Goal: Task Accomplishment & Management: Use online tool/utility

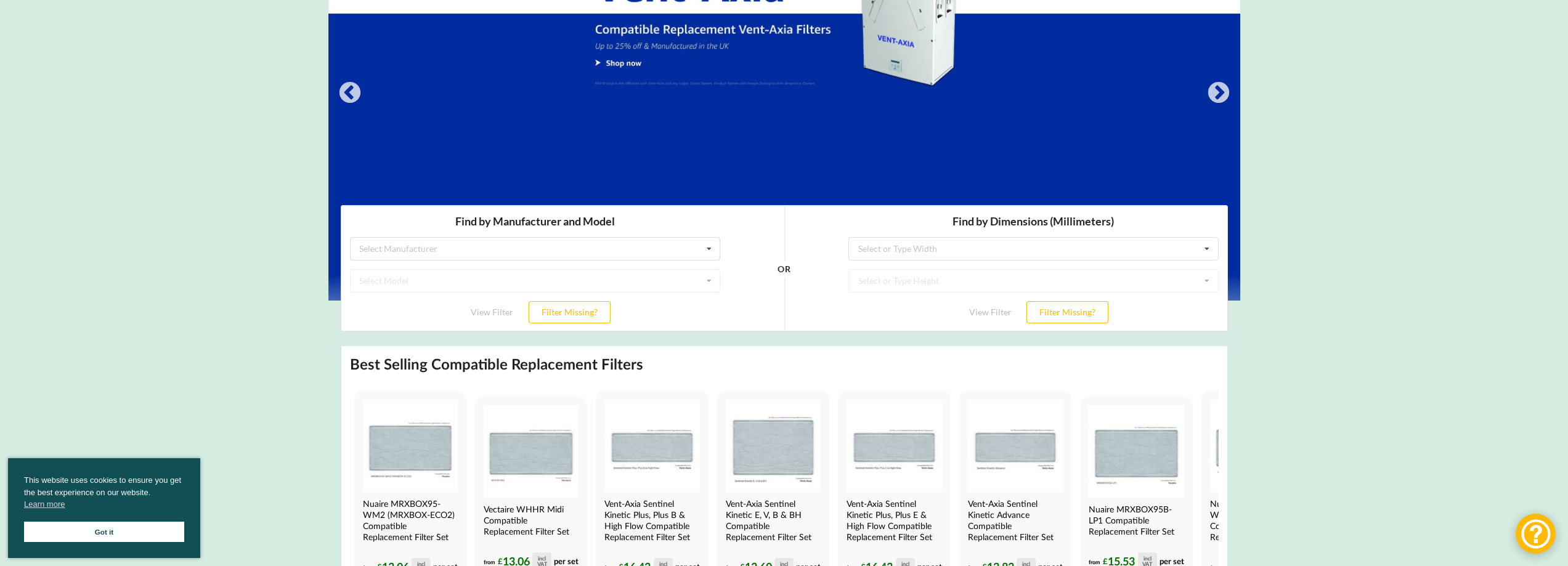
scroll to position [246, 0]
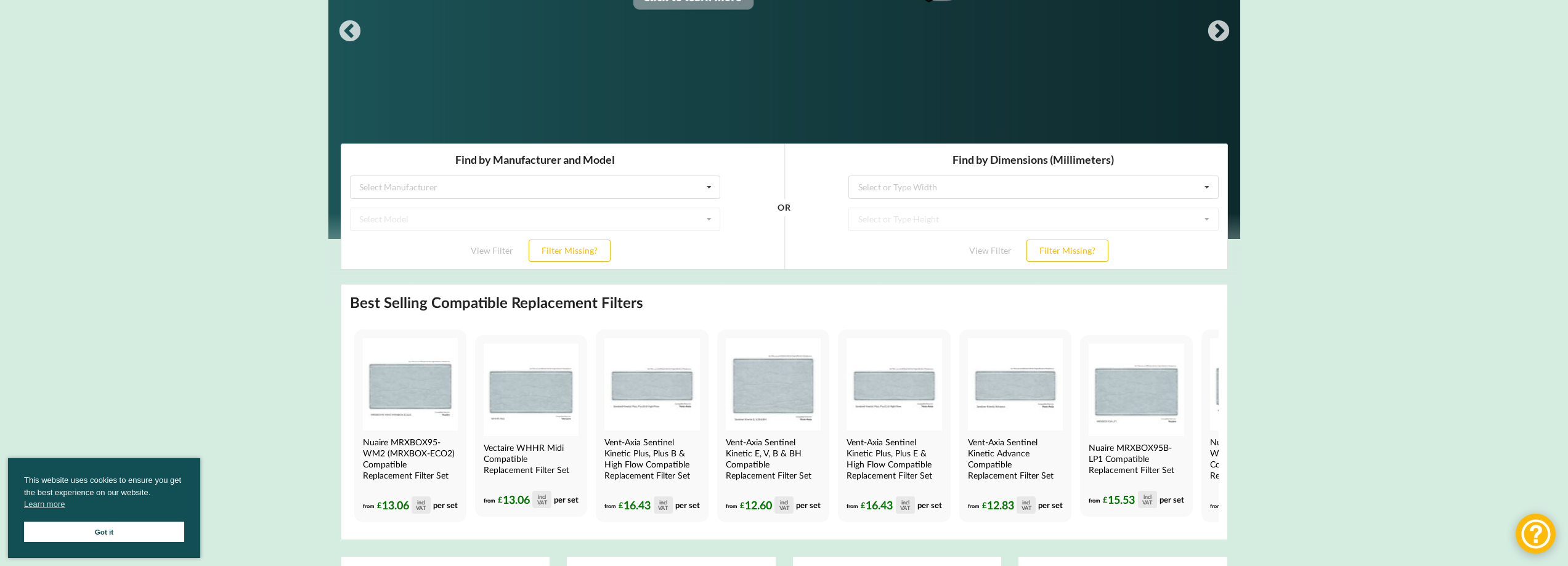
click at [447, 216] on div "Select Model" at bounding box center [534, 218] width 370 height 23
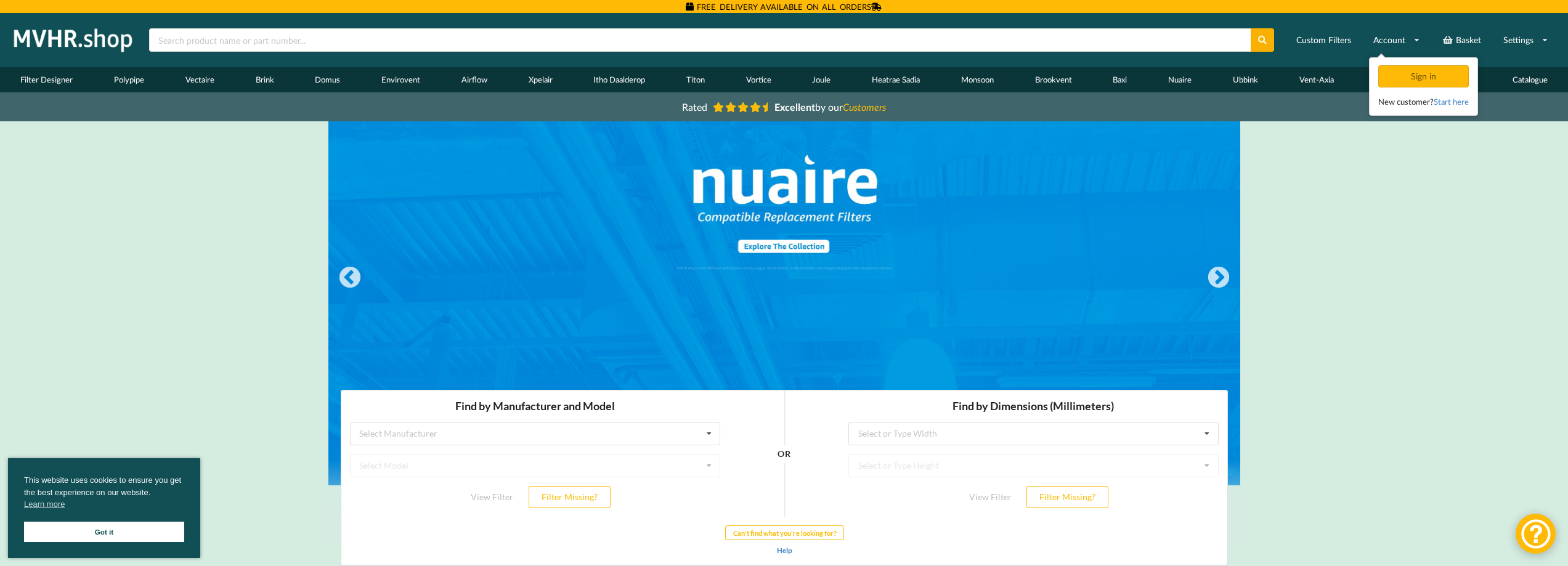
scroll to position [308, 0]
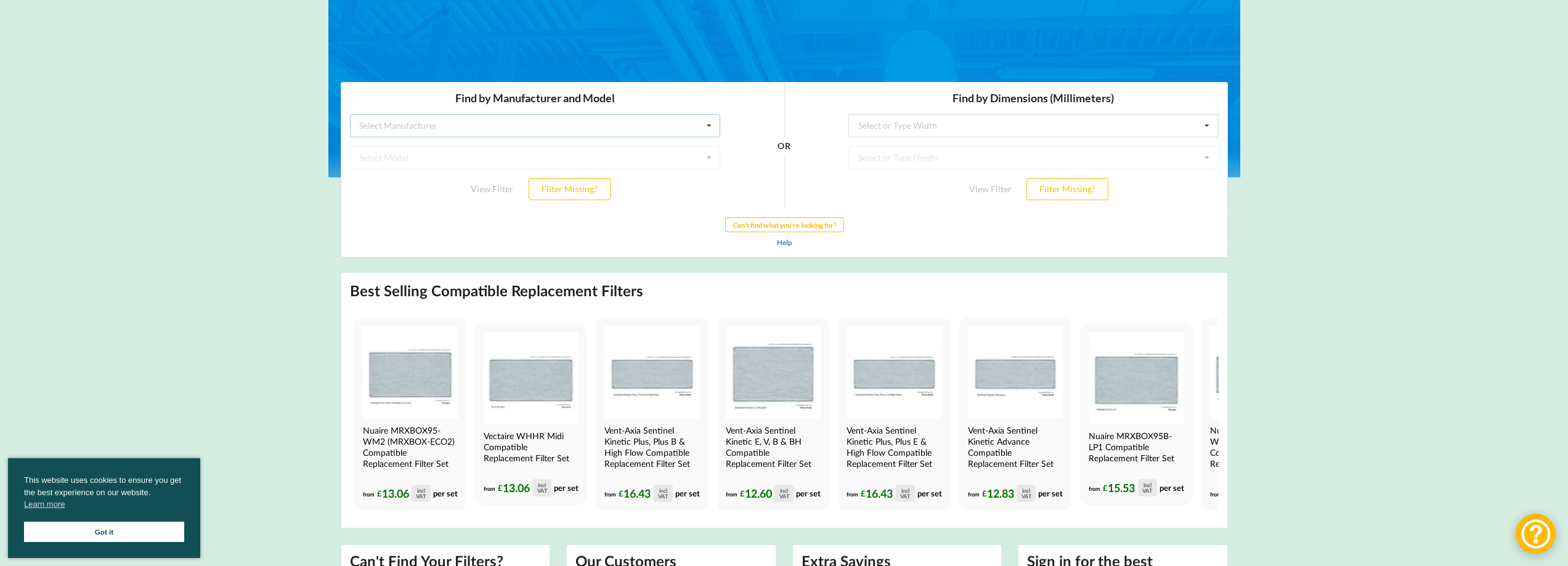
click at [532, 123] on div "Select Manufacturer Airflow Brink Brookvent Domus Envirovent Flakt Heatrae Sadi…" at bounding box center [534, 125] width 370 height 23
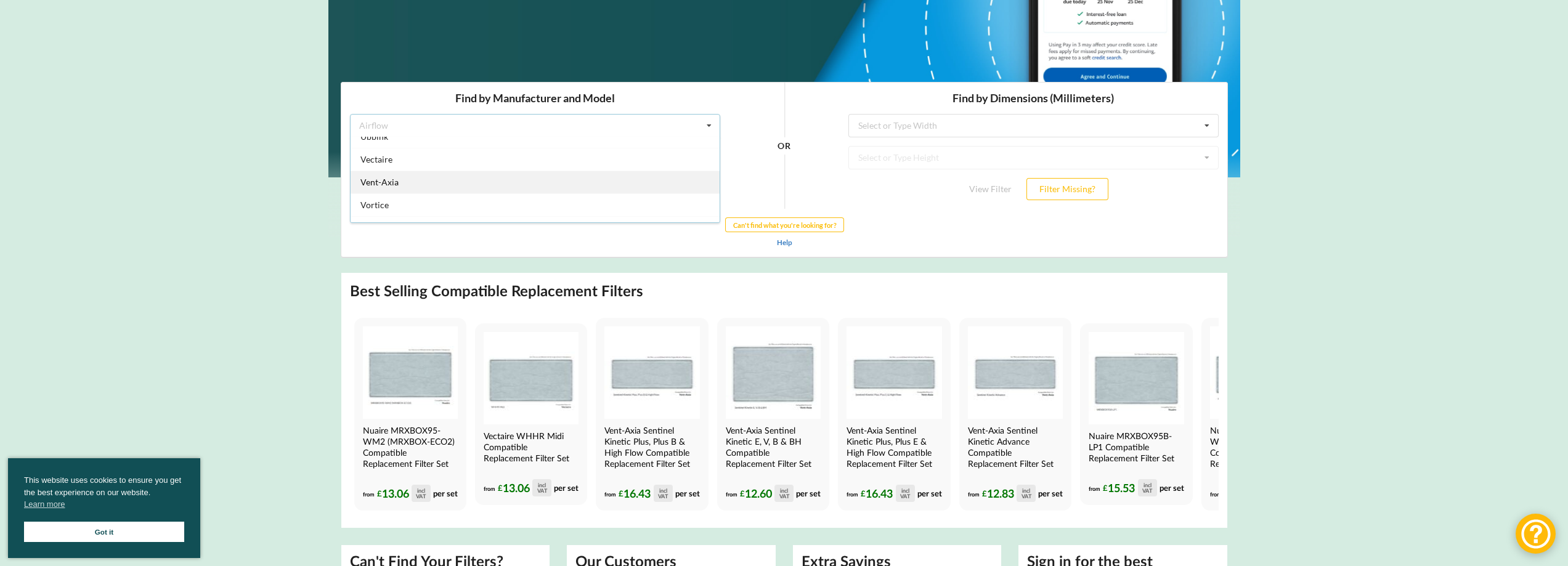
click at [469, 179] on div "Vent-Axia" at bounding box center [534, 181] width 369 height 23
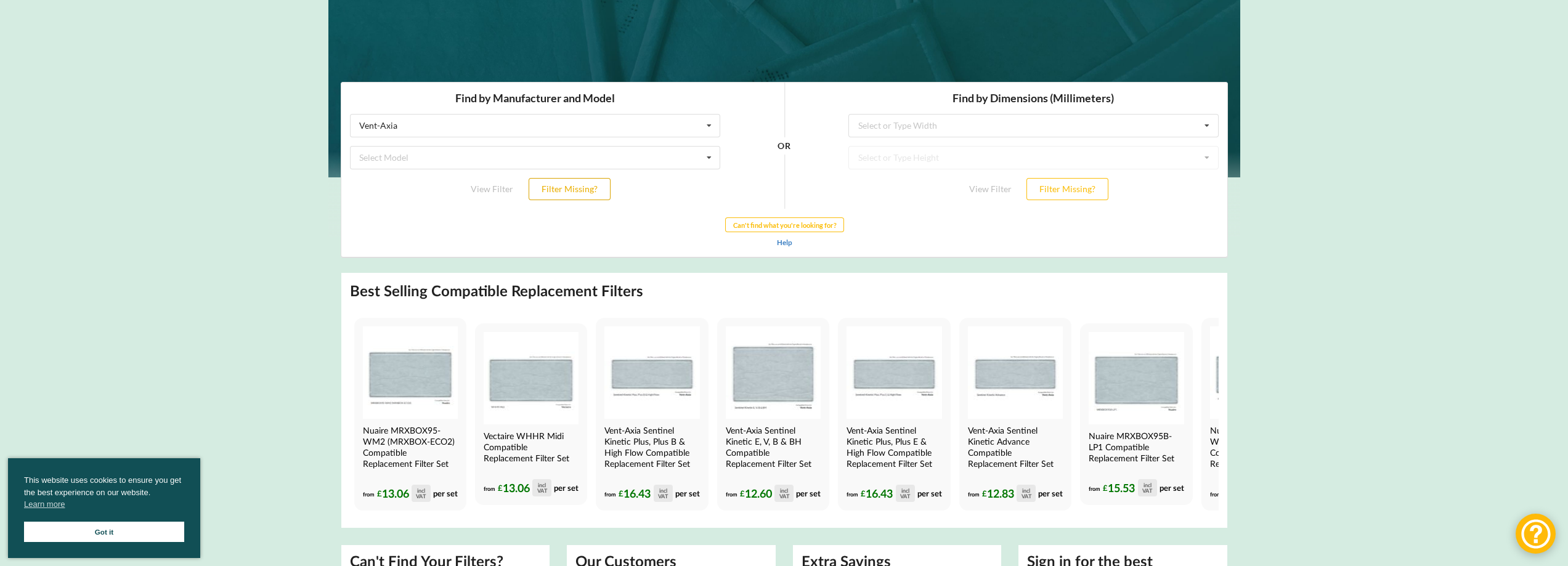
click at [558, 190] on button "Filter Missing?" at bounding box center [569, 189] width 82 height 22
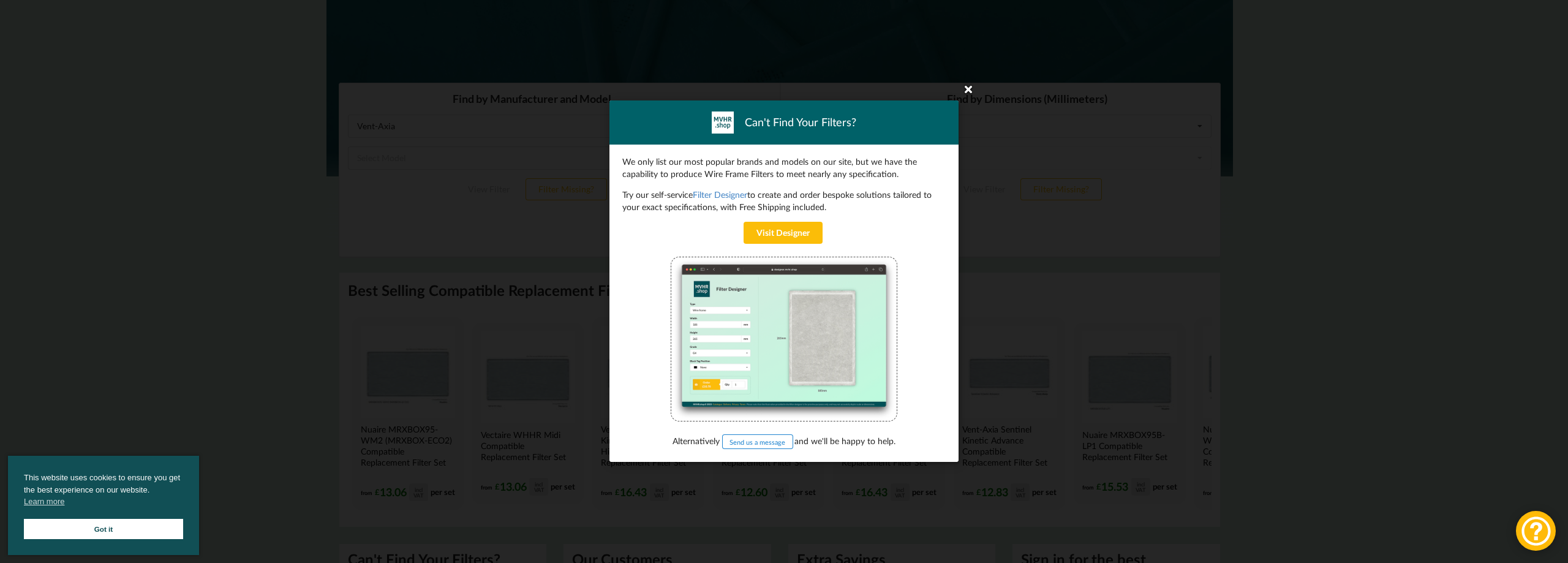
click at [964, 87] on icon at bounding box center [968, 89] width 20 height 20
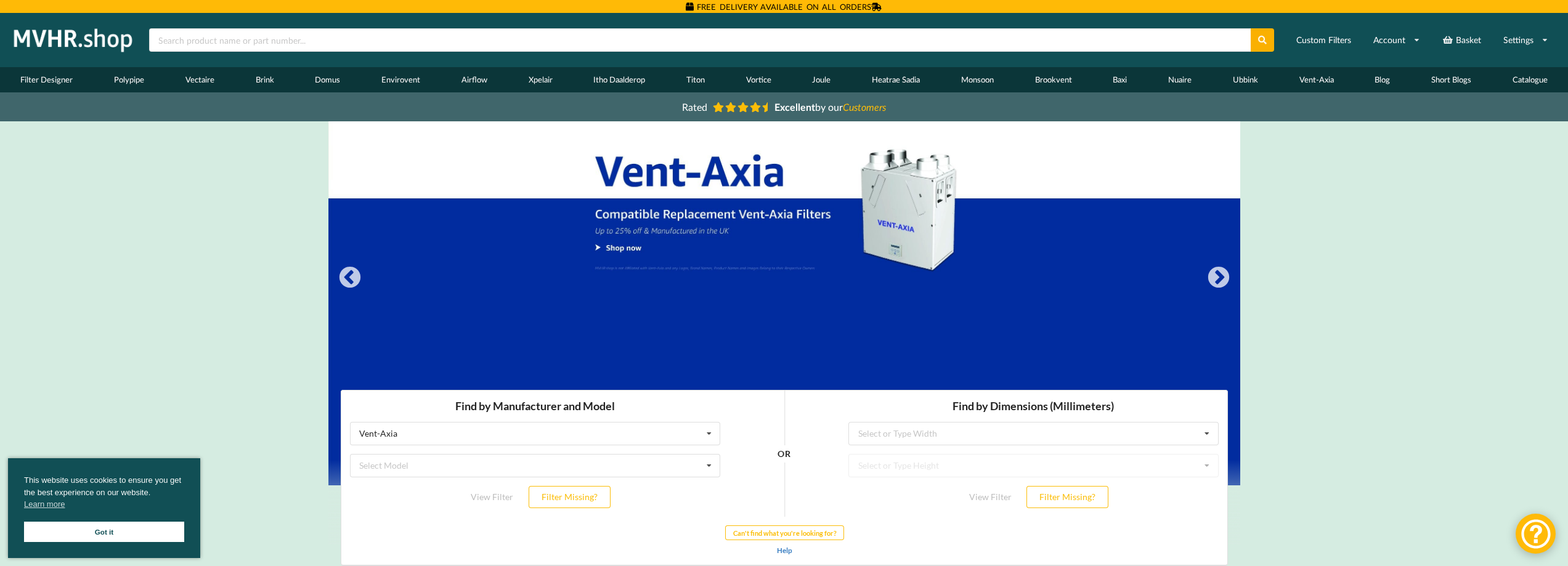
scroll to position [185, 0]
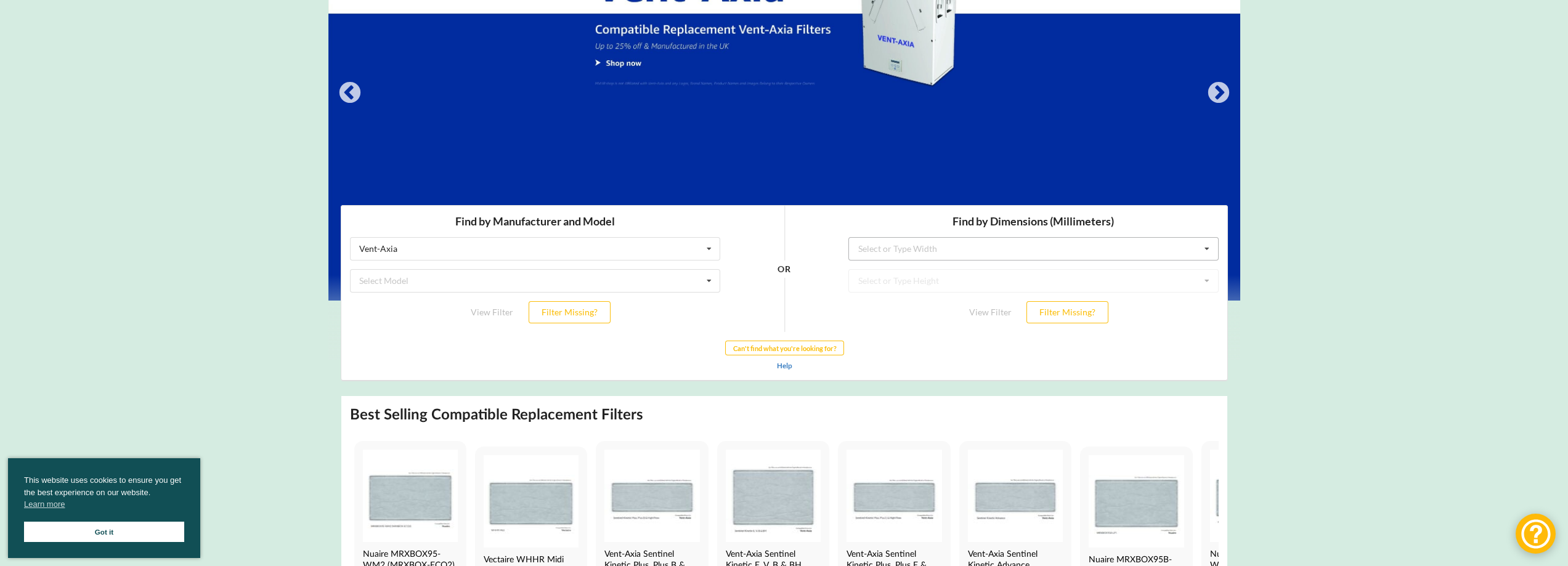
click at [921, 253] on div "Select or Type Width" at bounding box center [897, 248] width 79 height 9
click at [928, 249] on input "text" at bounding box center [1033, 248] width 369 height 22
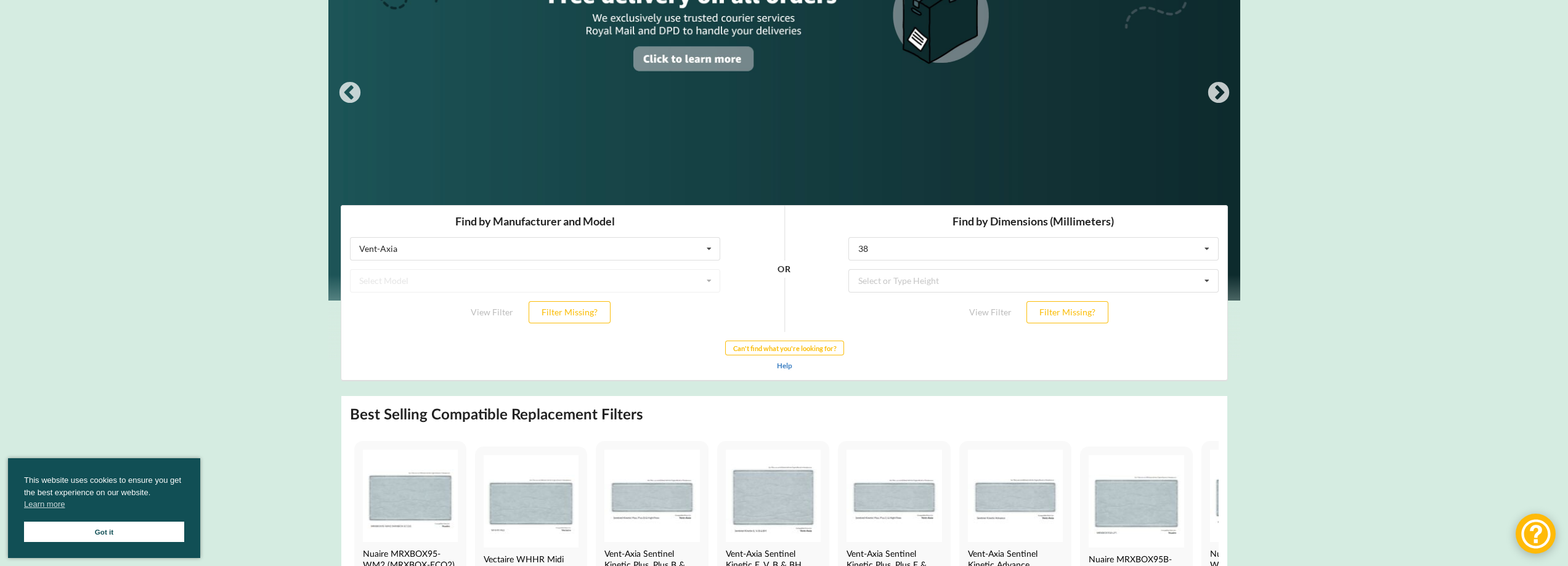
click at [781, 311] on div "OR" at bounding box center [783, 300] width 13 height 63
click at [570, 311] on button "Filter Missing?" at bounding box center [569, 312] width 82 height 22
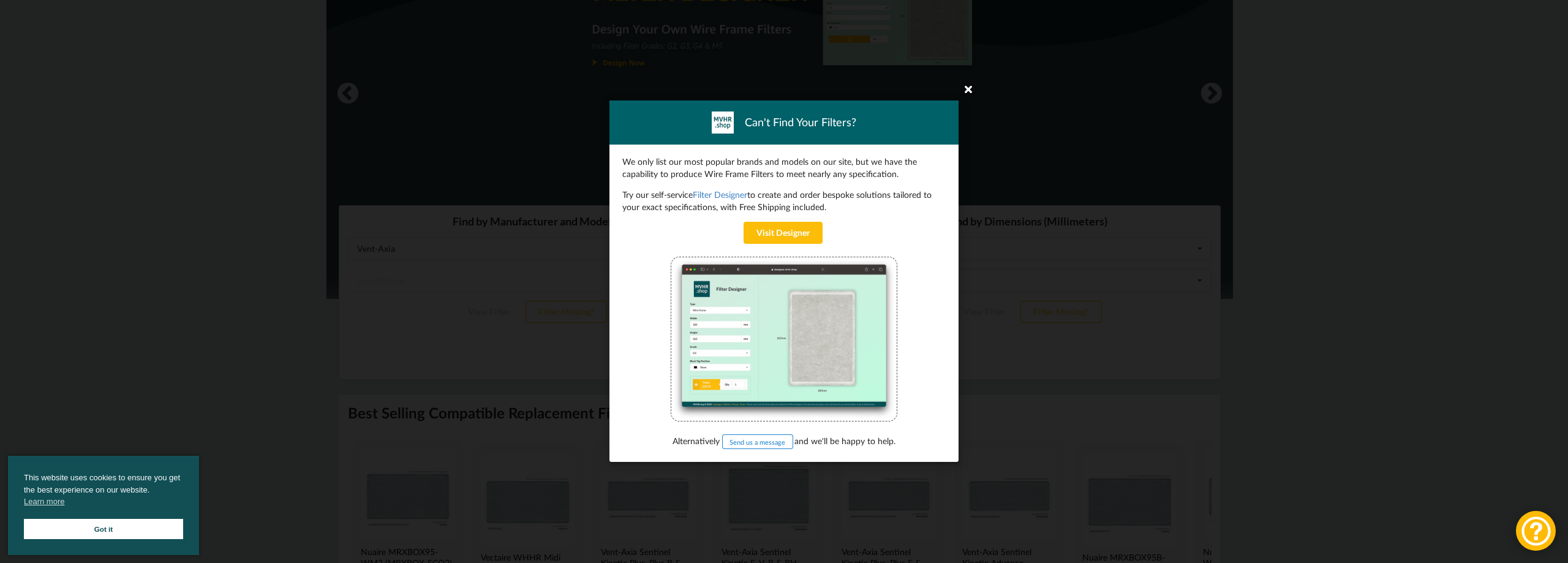
click at [964, 93] on icon at bounding box center [968, 89] width 20 height 20
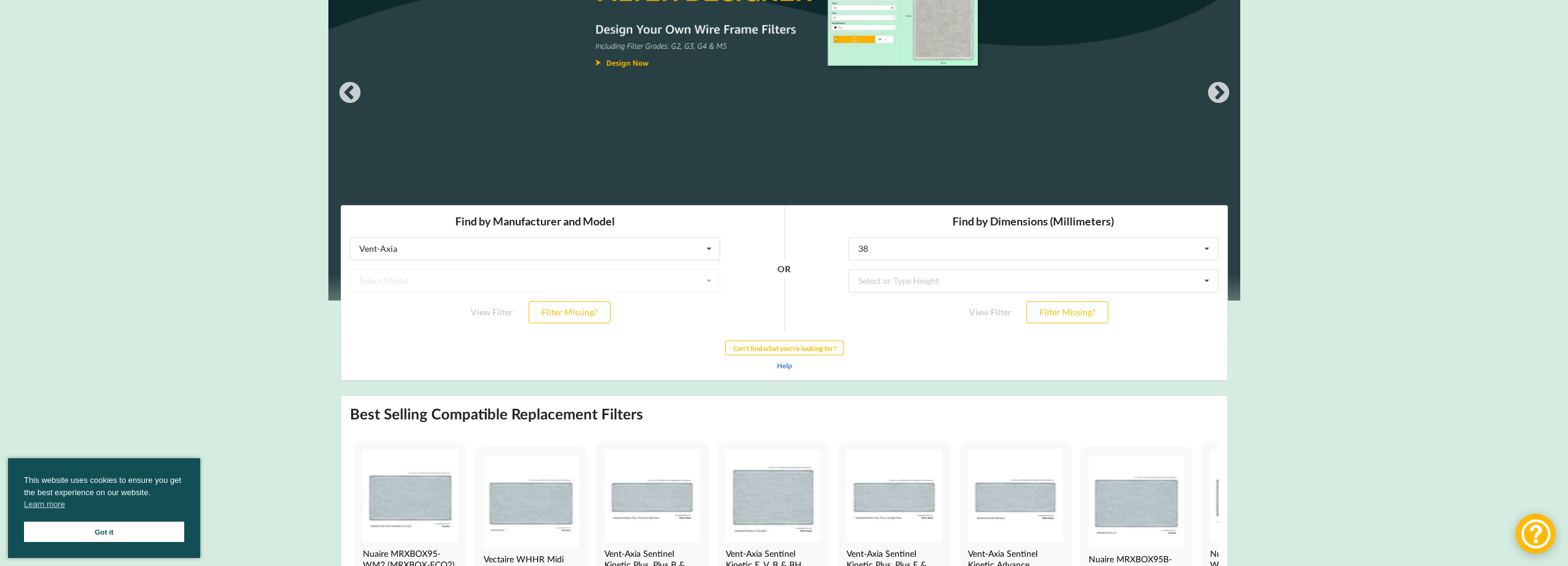
click at [589, 282] on div "Select Model" at bounding box center [534, 280] width 370 height 23
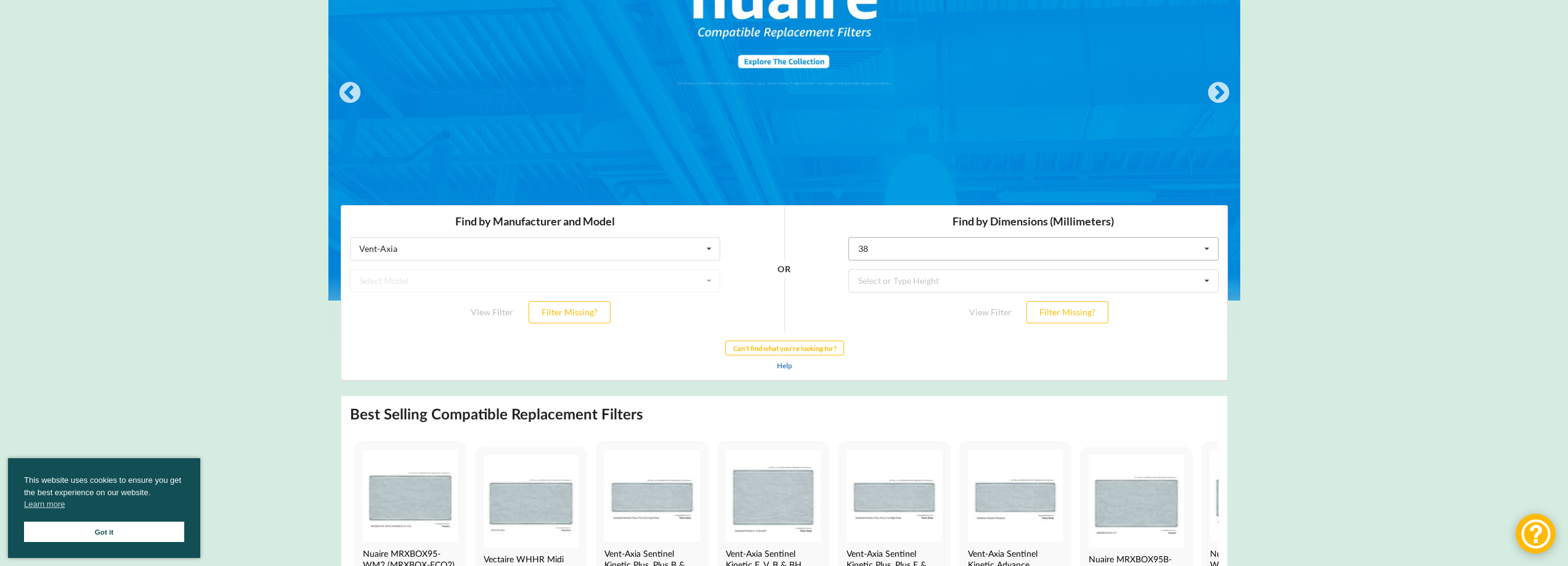
click at [971, 245] on input "text" at bounding box center [1033, 248] width 369 height 22
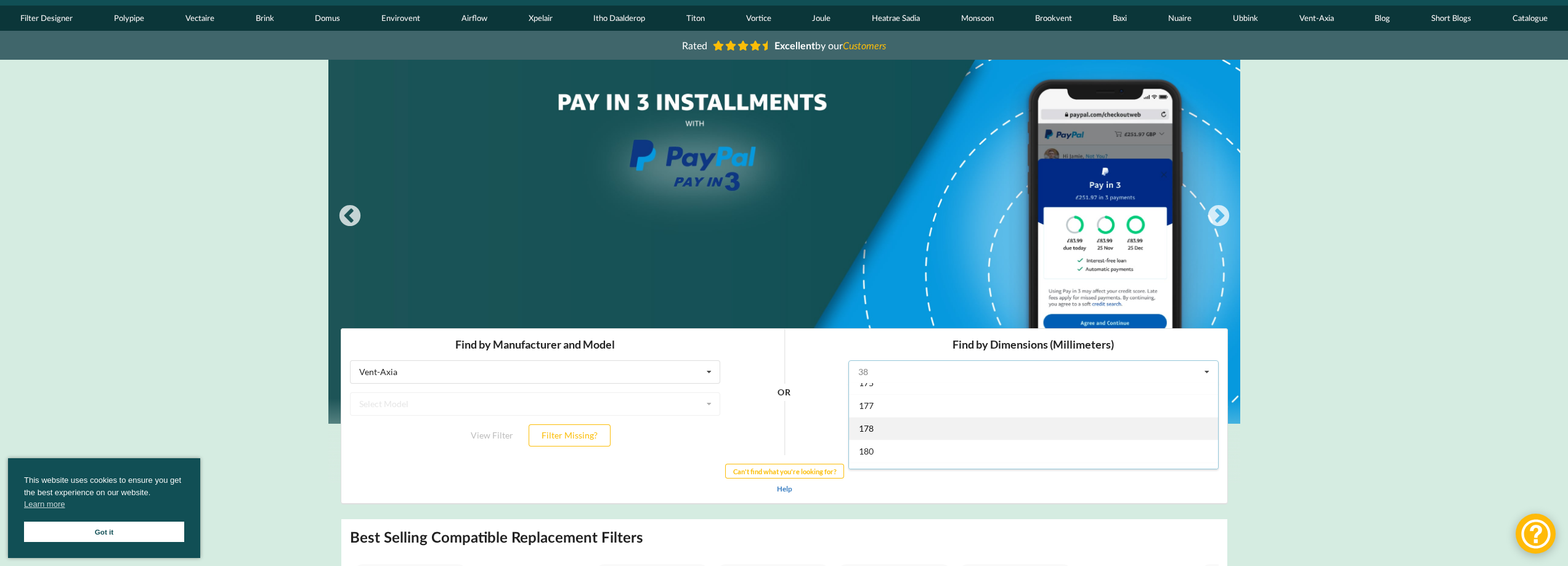
scroll to position [246, 0]
click at [880, 393] on div "155" at bounding box center [1033, 398] width 369 height 23
click at [1058, 433] on button "Filter Missing?" at bounding box center [1066, 435] width 82 height 22
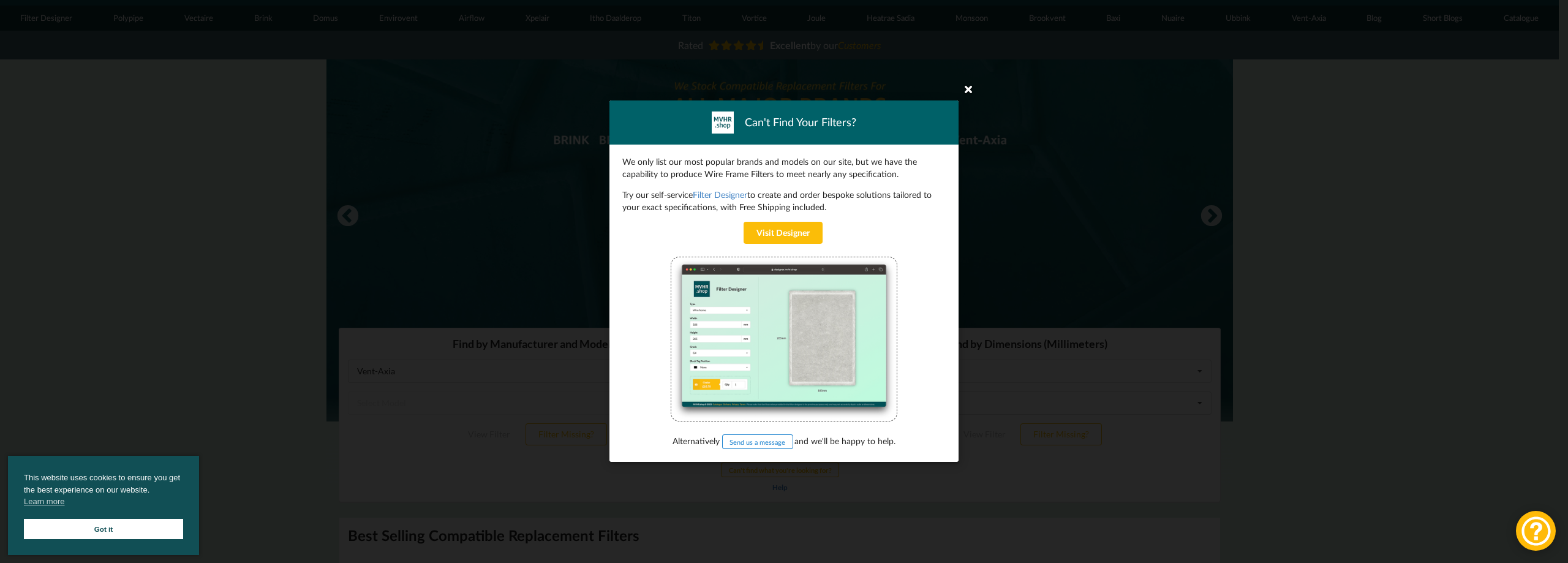
click at [963, 88] on icon at bounding box center [968, 89] width 20 height 20
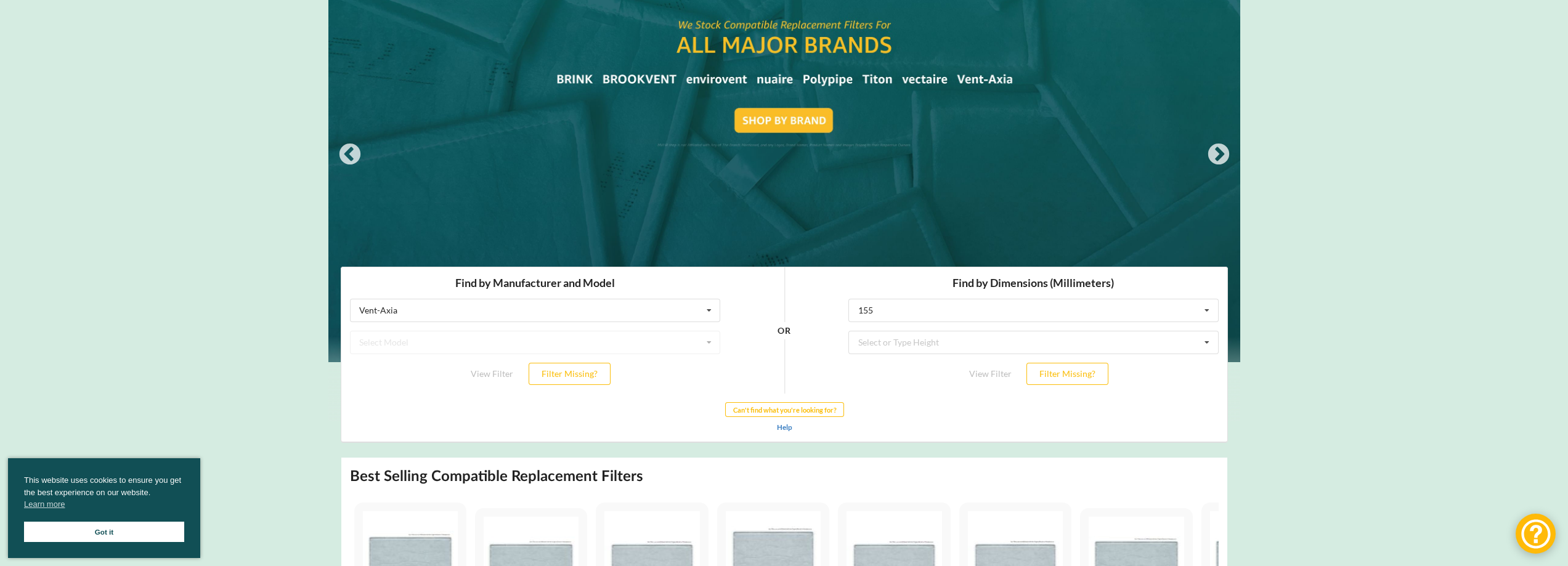
scroll to position [0, 0]
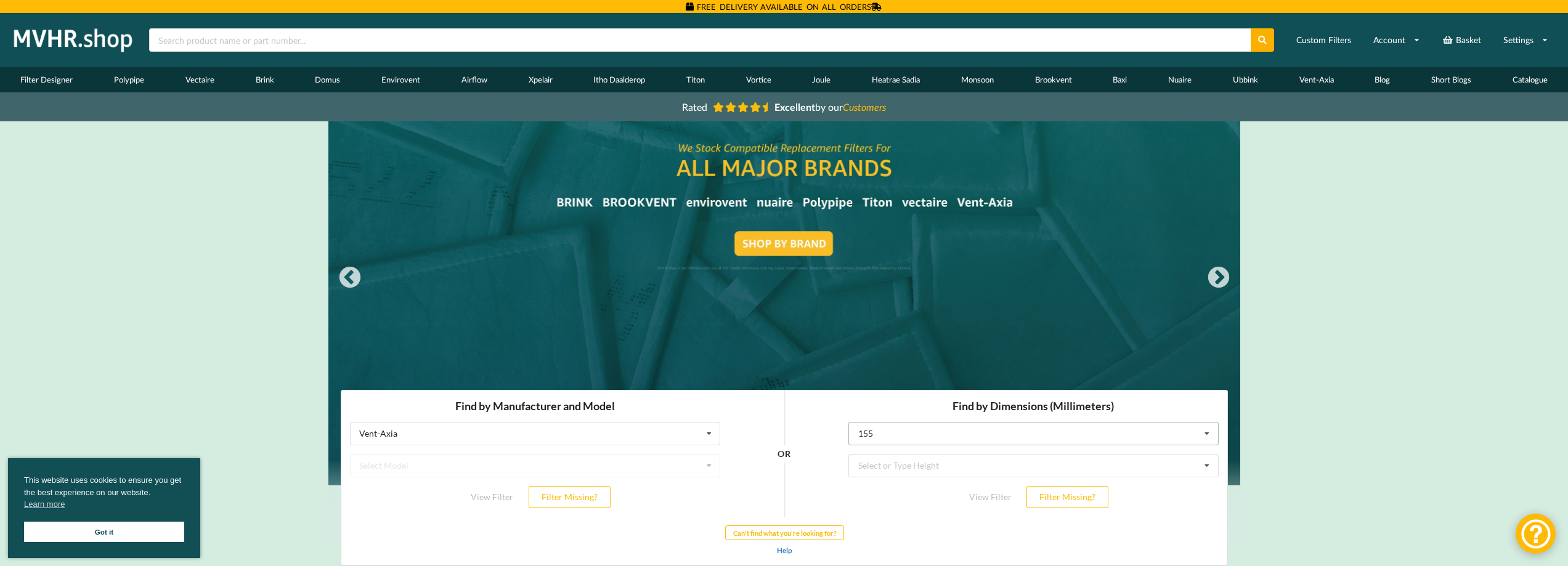
click at [1208, 434] on icon at bounding box center [1206, 433] width 18 height 23
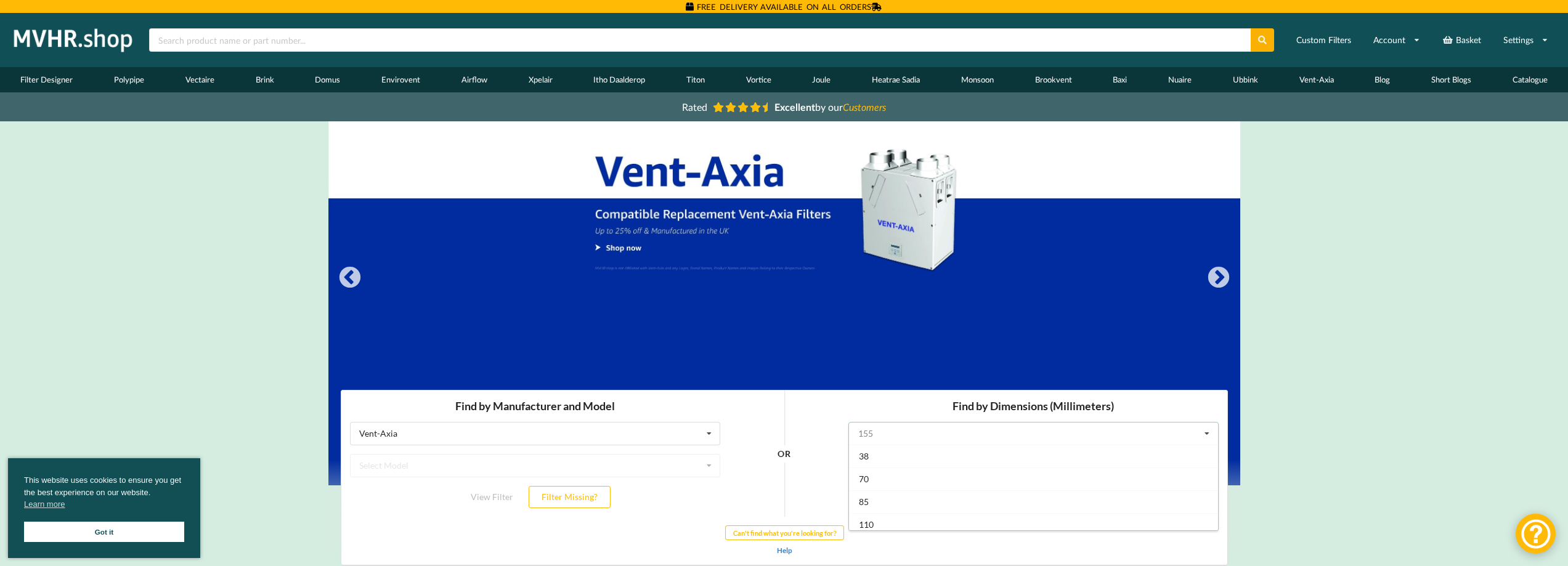
click at [865, 435] on input "text" at bounding box center [1033, 433] width 369 height 22
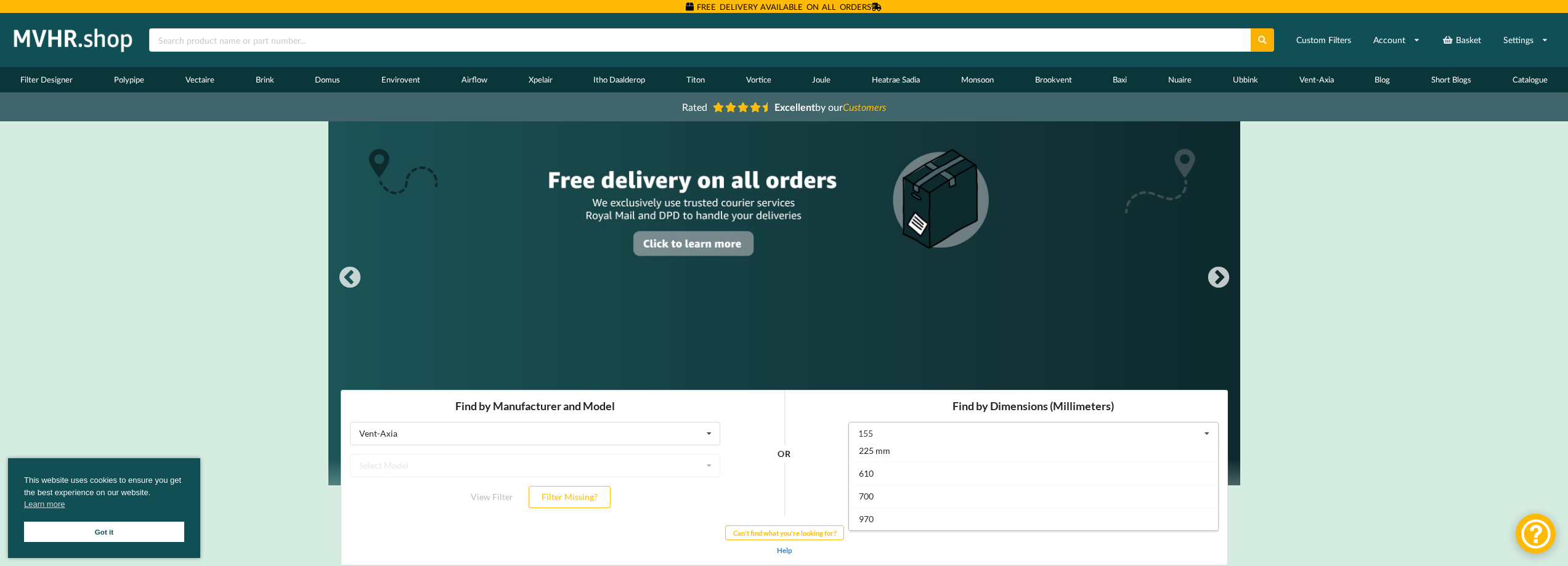
click at [805, 470] on div "OR" at bounding box center [783, 453] width 111 height 126
drag, startPoint x: 888, startPoint y: 436, endPoint x: 804, endPoint y: 439, distance: 84.1
click at [804, 439] on div "Find by Manufacturer and Model Vent-Axia Airflow Brink Brookvent Domus Envirove…" at bounding box center [783, 477] width 886 height 174
